Goal: Task Accomplishment & Management: Use online tool/utility

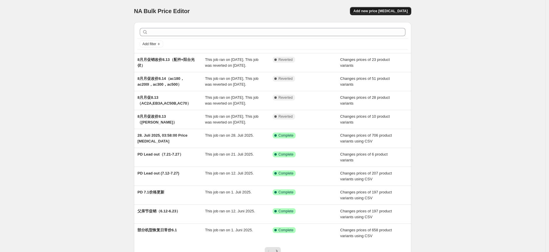
click at [370, 15] on button "Add new price [MEDICAL_DATA]" at bounding box center [380, 11] width 61 height 8
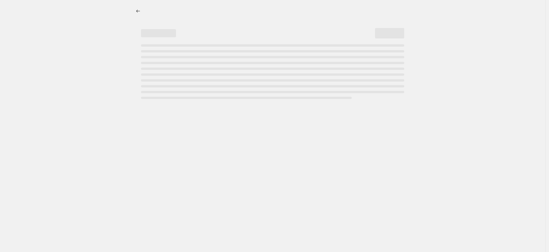
select select "percentage"
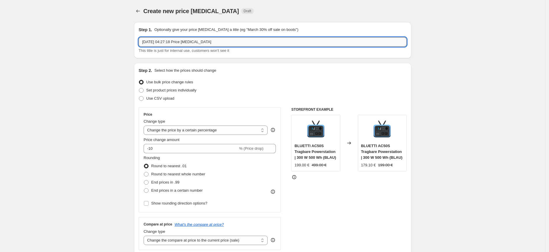
click at [195, 43] on input "[DATE] 04:27:18 Price [MEDICAL_DATA]" at bounding box center [273, 41] width 268 height 9
drag, startPoint x: 233, startPoint y: 42, endPoint x: 141, endPoint y: 43, distance: 91.9
click at [141, 43] on input "[DATE] 04:27:18 Price [MEDICAL_DATA]" at bounding box center [273, 41] width 268 height 9
type input "Apex300新品价格结束"
click at [170, 91] on span "Set product prices individually" at bounding box center [171, 90] width 50 height 4
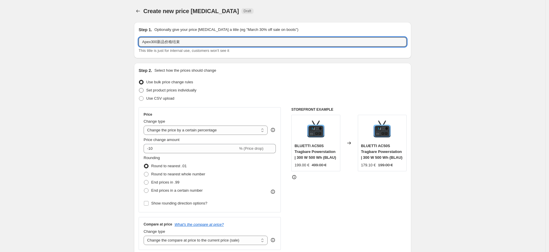
click at [139, 88] on input "Set product prices individually" at bounding box center [139, 88] width 0 height 0
radio input "true"
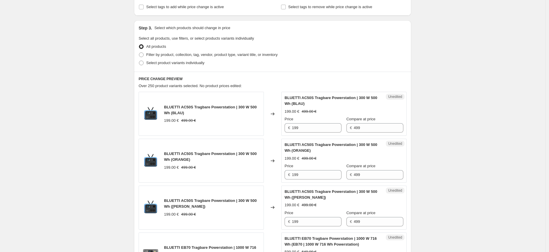
scroll to position [97, 0]
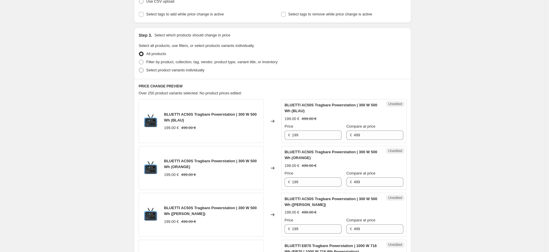
click at [177, 69] on span "Select product variants individually" at bounding box center [175, 70] width 58 height 4
click at [139, 68] on input "Select product variants individually" at bounding box center [139, 68] width 0 height 0
radio input "true"
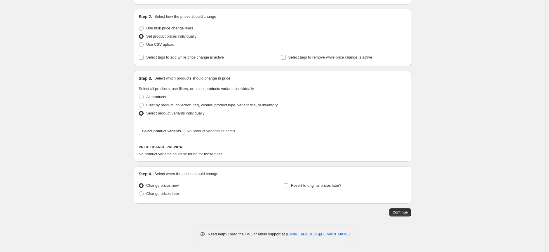
scroll to position [54, 0]
click at [178, 132] on span "Select product variants" at bounding box center [161, 131] width 39 height 5
